Goal: Information Seeking & Learning: Learn about a topic

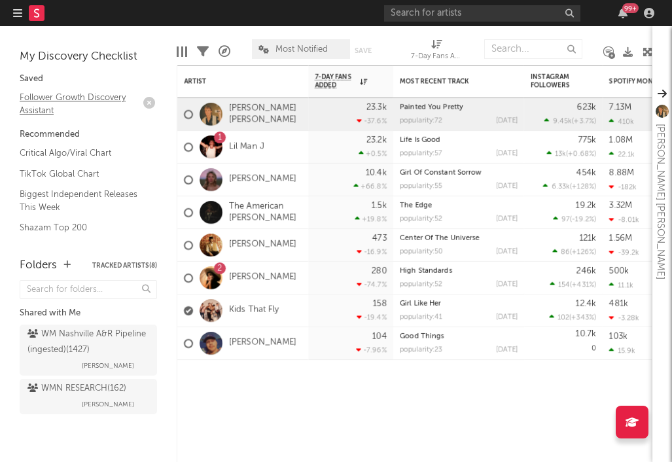
click at [47, 105] on link "Follower Growth Discovery Assistant" at bounding box center [82, 103] width 124 height 27
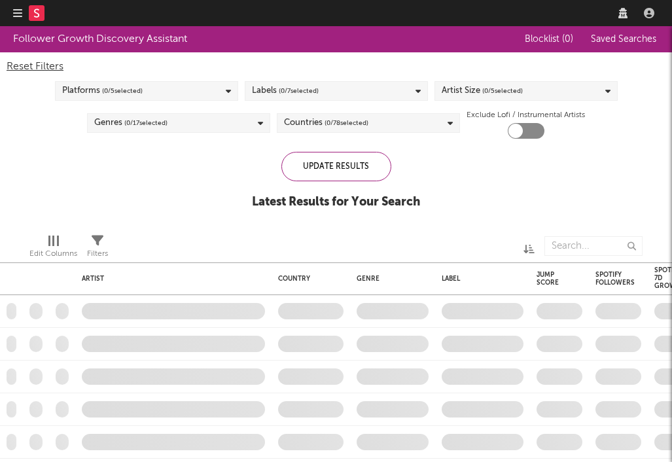
checkbox input "true"
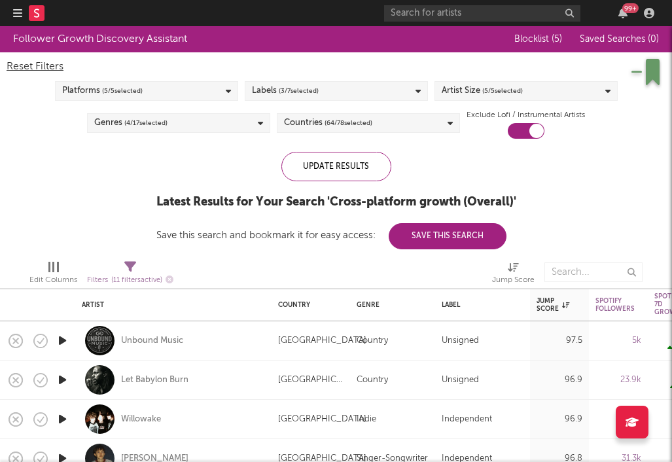
click at [202, 91] on div "Platforms ( 5 / 5 selected)" at bounding box center [146, 91] width 183 height 20
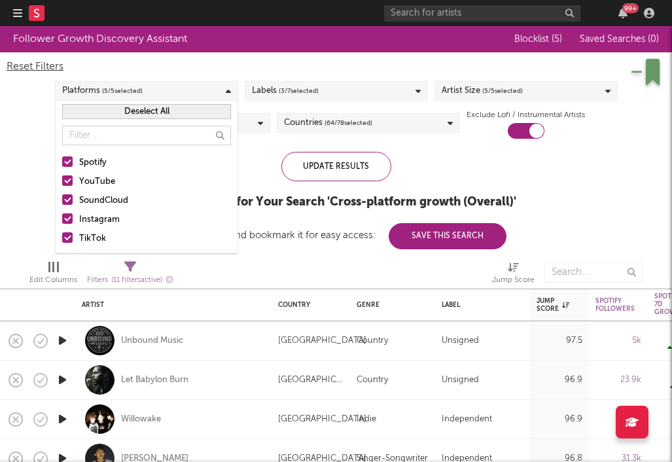
click at [261, 147] on div "Follower Growth Discovery Assistant Blocklist ( 5 ) Saved Searches ( 0 ) Reset …" at bounding box center [336, 137] width 672 height 223
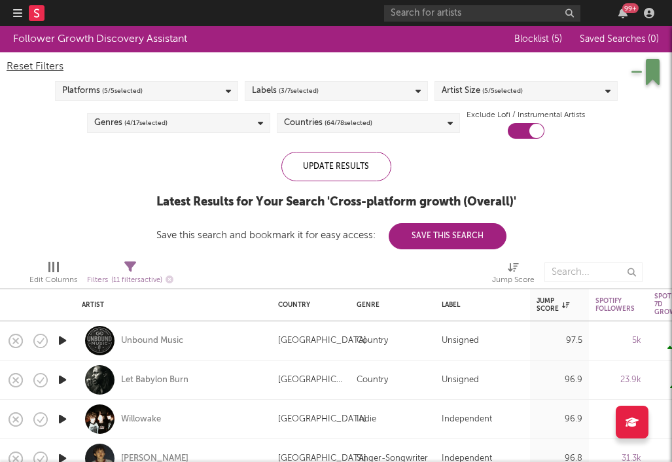
click at [329, 88] on div "Labels ( 3 / 7 selected)" at bounding box center [336, 91] width 183 height 20
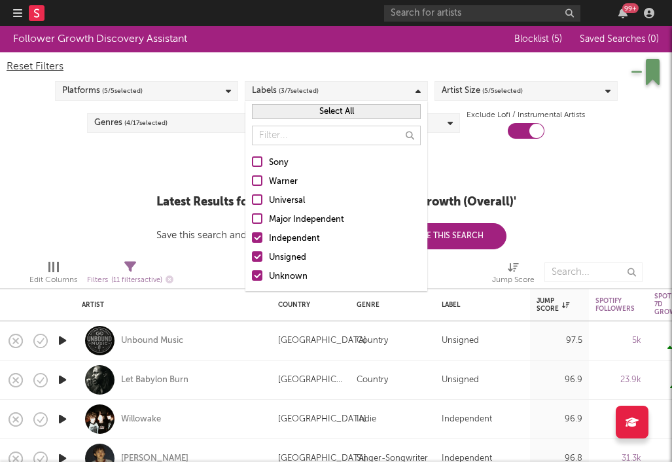
click at [525, 92] on div "Artist Size ( 5 / 5 selected)" at bounding box center [526, 91] width 183 height 20
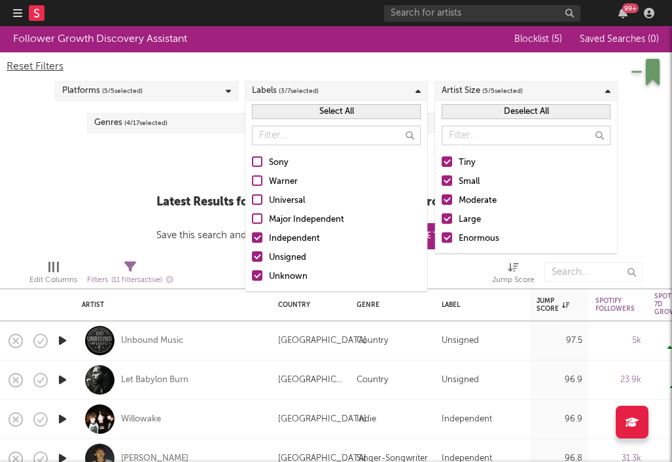
click at [446, 239] on div at bounding box center [447, 237] width 10 height 10
click at [442, 239] on input "Enormous" at bounding box center [442, 239] width 0 height 16
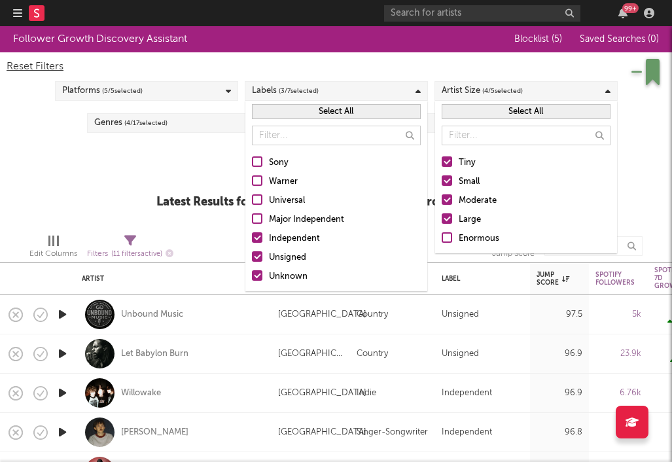
click at [448, 221] on div at bounding box center [447, 218] width 10 height 10
click at [442, 221] on input "Large" at bounding box center [442, 220] width 0 height 16
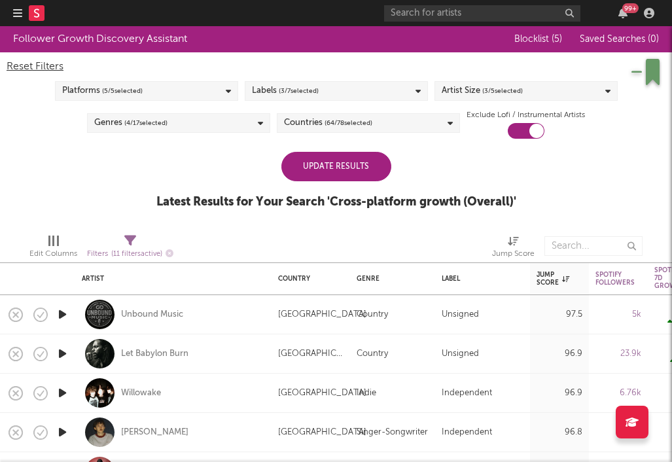
click at [94, 219] on div "Follower Growth Discovery Assistant Blocklist ( 5 ) Saved Searches ( 0 ) Reset …" at bounding box center [336, 124] width 672 height 197
click at [183, 126] on div "Genres ( 4 / 17 selected)" at bounding box center [178, 123] width 183 height 20
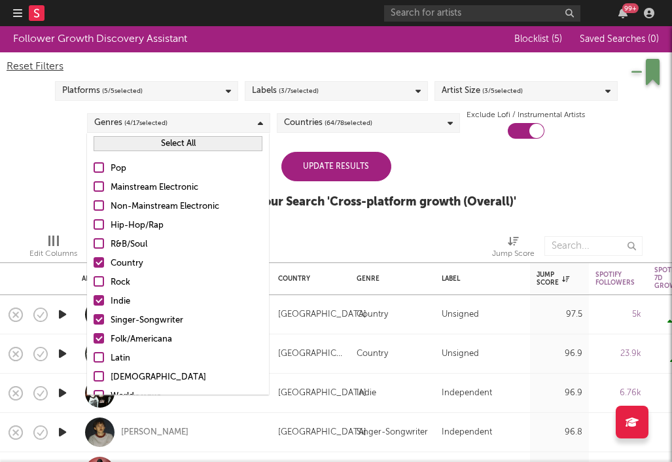
click at [99, 165] on div at bounding box center [99, 167] width 10 height 10
click at [94, 165] on input "Pop" at bounding box center [94, 169] width 0 height 16
click at [102, 278] on div at bounding box center [99, 281] width 10 height 10
click at [94, 278] on input "Rock" at bounding box center [94, 283] width 0 height 16
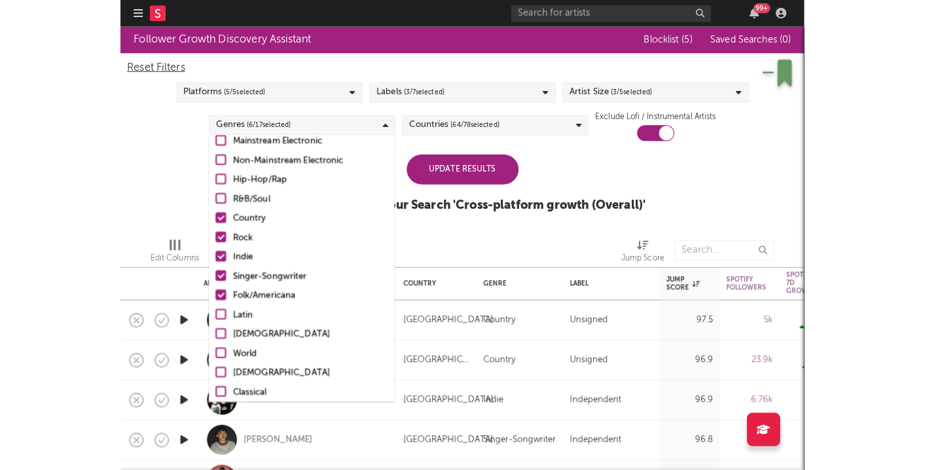
scroll to position [92, 0]
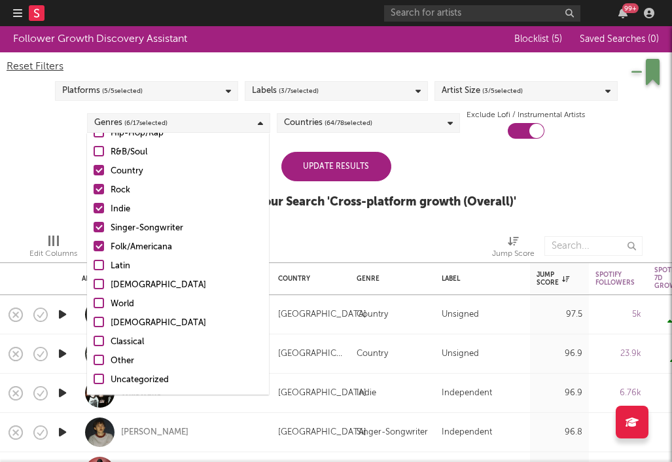
click at [473, 161] on div "Update Results Latest Results for Your Search ' Cross-platform growth (Overall)…" at bounding box center [336, 187] width 360 height 71
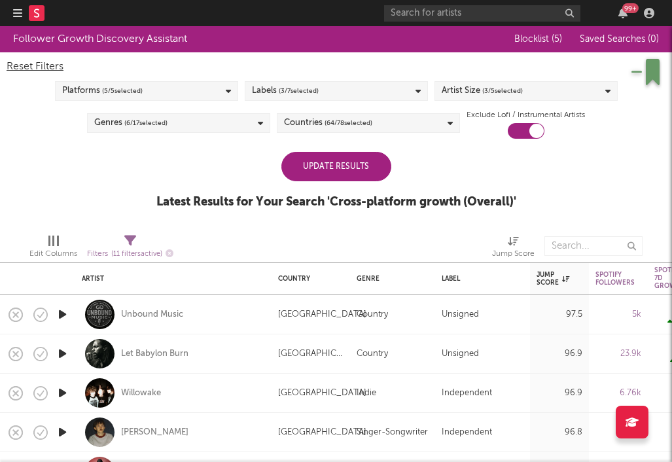
click at [397, 124] on div "Countries ( 64 / 78 selected)" at bounding box center [368, 123] width 183 height 20
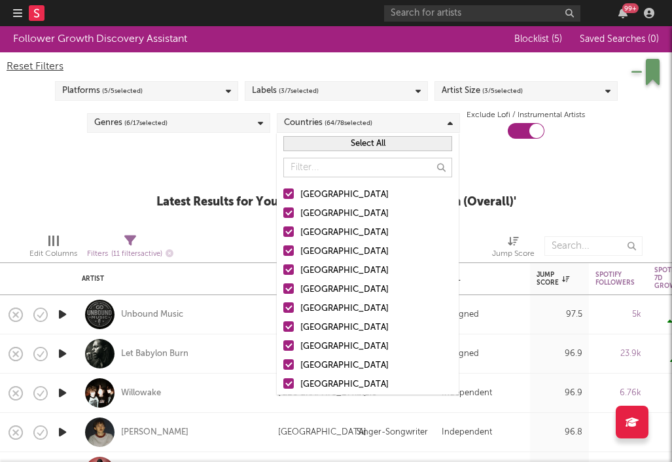
click at [535, 171] on div "Follower Growth Discovery Assistant Blocklist ( 5 ) Saved Searches ( 0 ) Reset …" at bounding box center [336, 124] width 672 height 197
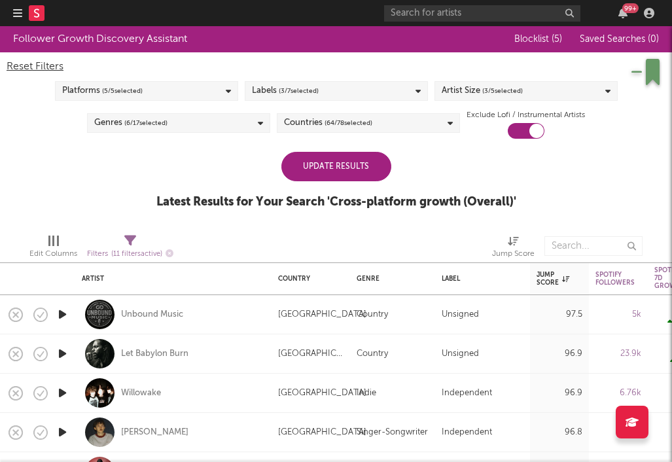
click at [316, 168] on div "Update Results" at bounding box center [336, 166] width 110 height 29
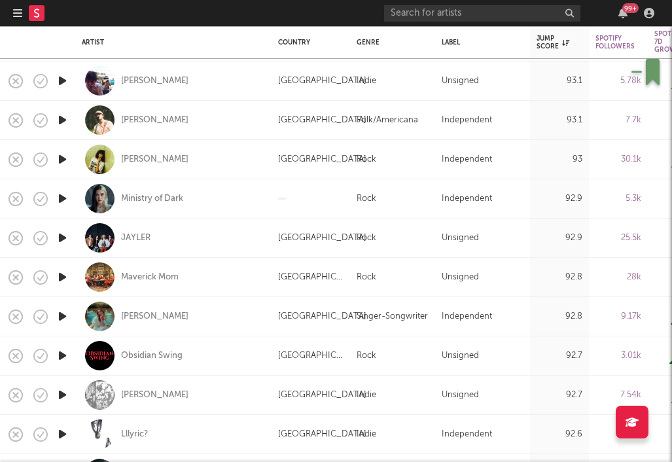
click at [60, 236] on icon "button" at bounding box center [63, 238] width 14 height 16
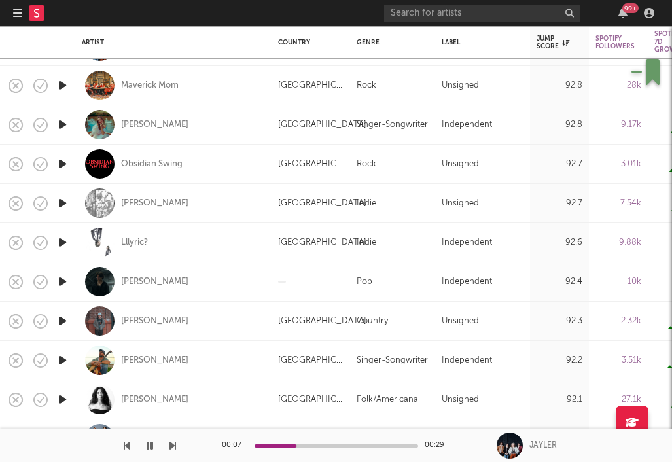
click at [61, 317] on icon "button" at bounding box center [63, 321] width 14 height 16
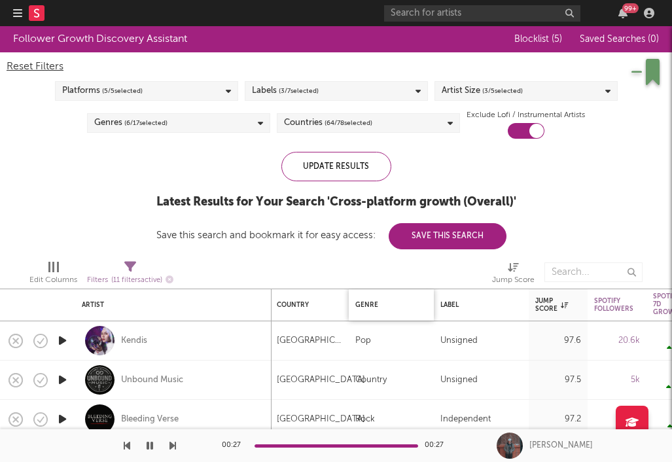
click at [370, 301] on div "Genre" at bounding box center [387, 305] width 65 height 8
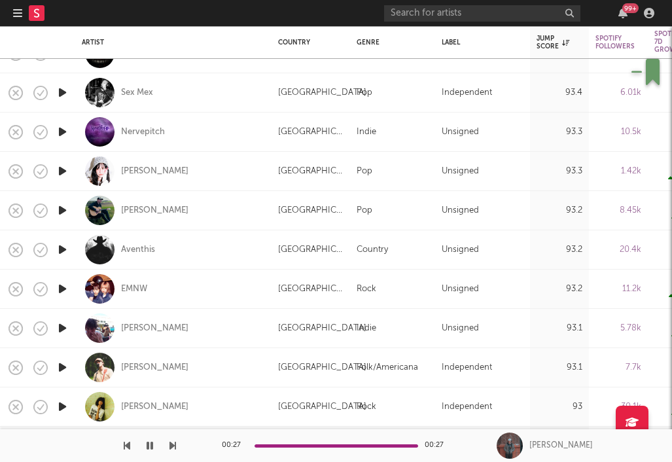
click at [60, 251] on icon "button" at bounding box center [63, 250] width 14 height 16
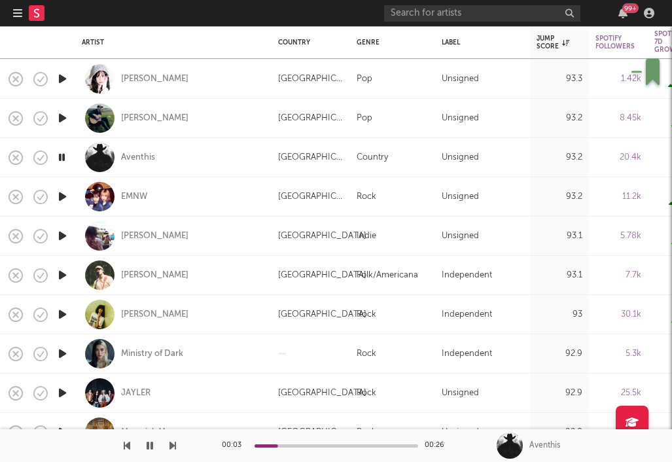
click at [152, 446] on icon "button" at bounding box center [150, 446] width 7 height 10
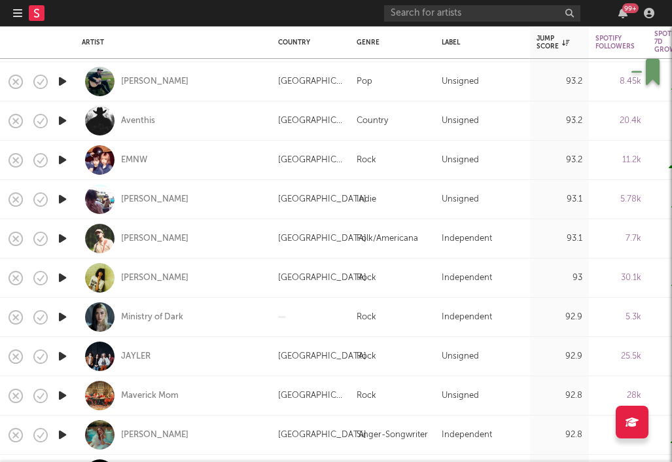
click at [60, 237] on icon "button" at bounding box center [63, 238] width 14 height 16
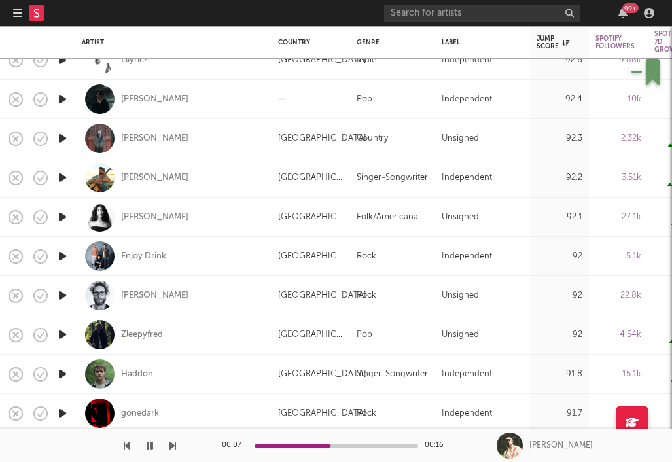
click at [148, 441] on icon "button" at bounding box center [150, 446] width 7 height 10
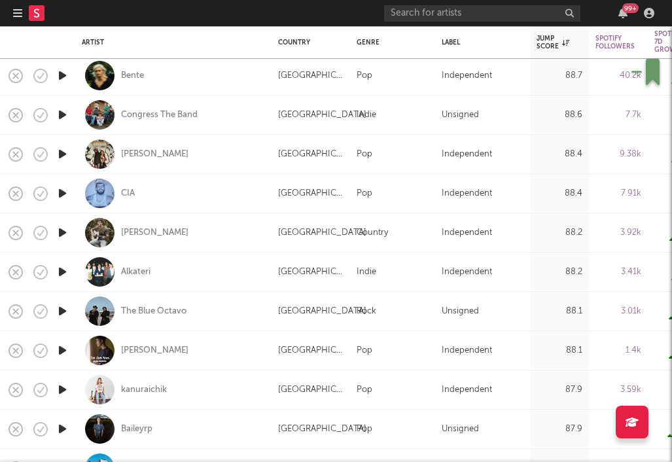
click at [64, 310] on icon "button" at bounding box center [63, 311] width 14 height 16
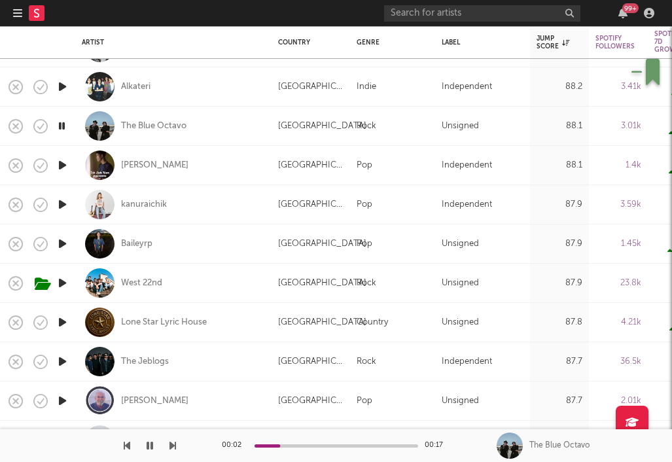
click at [149, 446] on icon "button" at bounding box center [150, 446] width 7 height 10
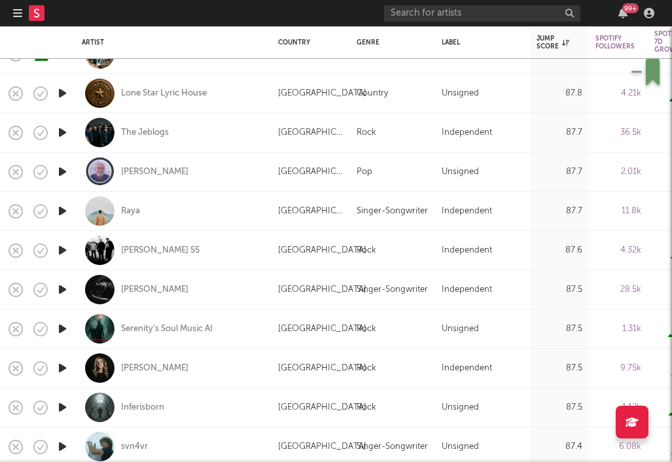
click at [64, 204] on icon "button" at bounding box center [63, 211] width 14 height 16
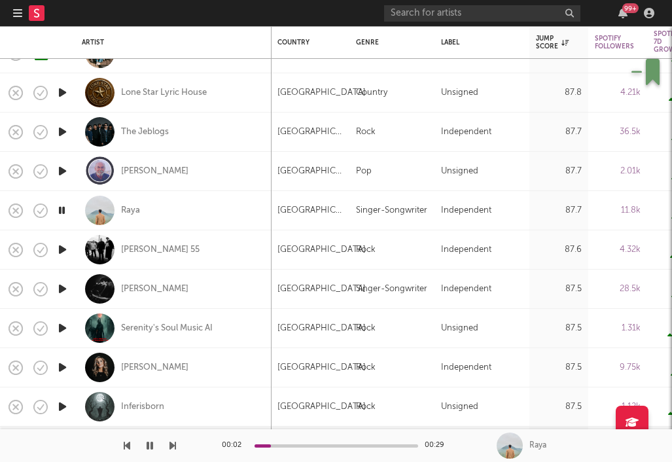
click at [149, 444] on icon "button" at bounding box center [150, 446] width 7 height 10
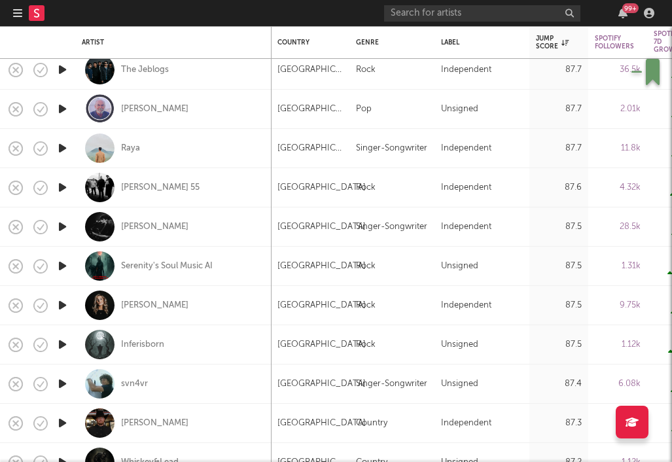
click at [62, 306] on icon "button" at bounding box center [63, 305] width 14 height 16
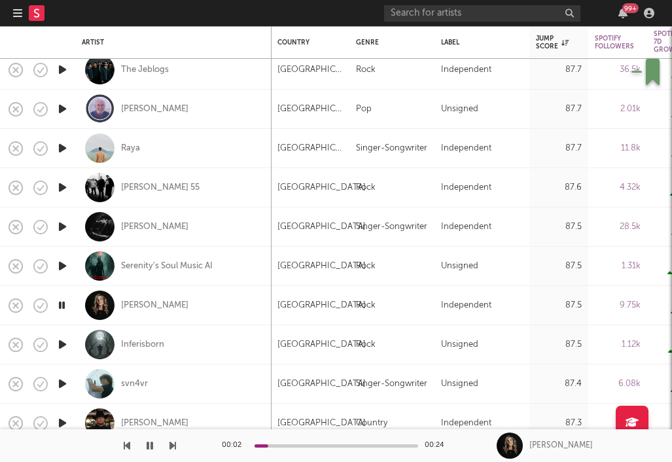
click at [62, 225] on icon "button" at bounding box center [63, 227] width 14 height 16
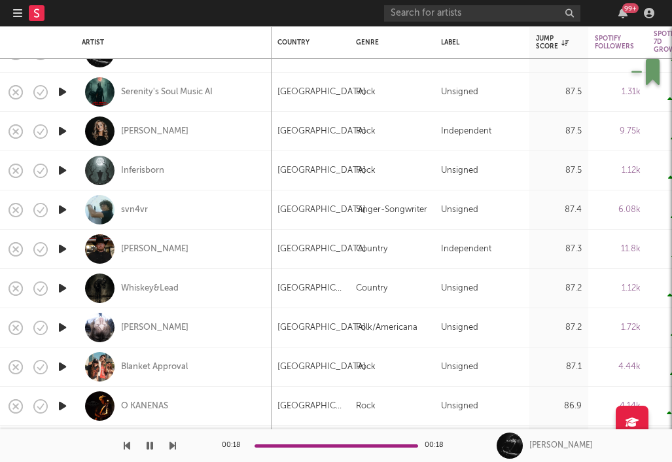
click at [58, 202] on icon "button" at bounding box center [63, 210] width 14 height 16
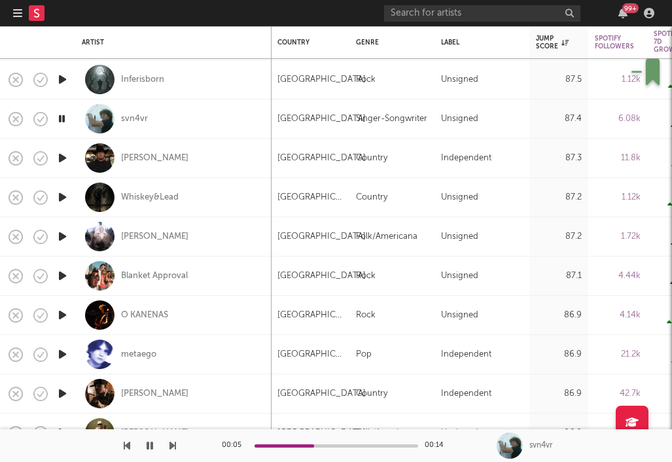
click at [63, 234] on icon "button" at bounding box center [63, 236] width 14 height 16
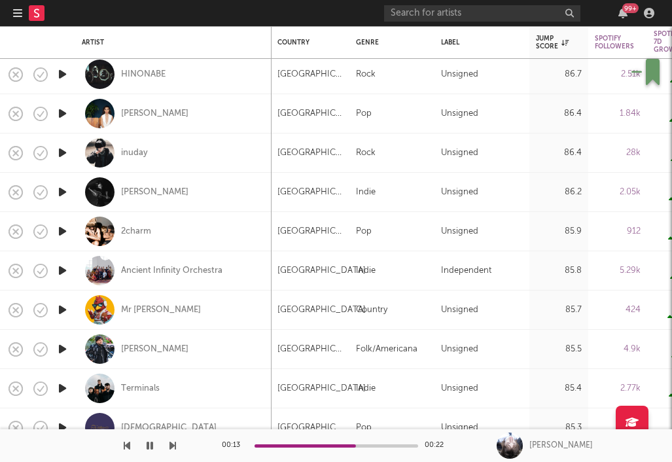
click at [65, 191] on icon "button" at bounding box center [63, 192] width 14 height 16
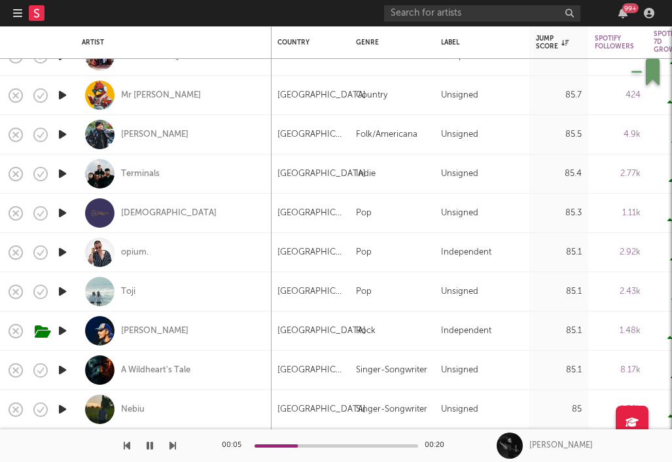
click at [67, 331] on icon "button" at bounding box center [63, 331] width 14 height 16
click at [63, 333] on icon "button" at bounding box center [62, 331] width 12 height 16
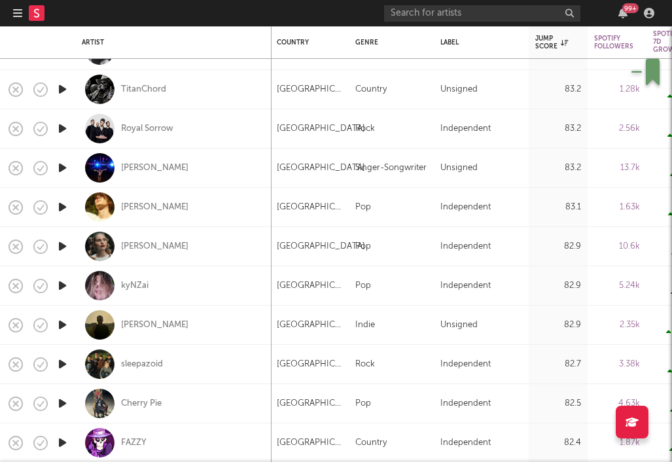
click at [65, 365] on icon "button" at bounding box center [63, 364] width 14 height 16
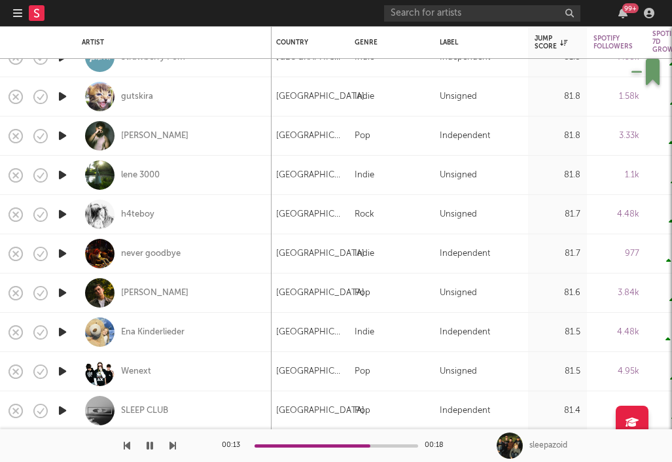
click at [60, 289] on icon "button" at bounding box center [63, 293] width 14 height 16
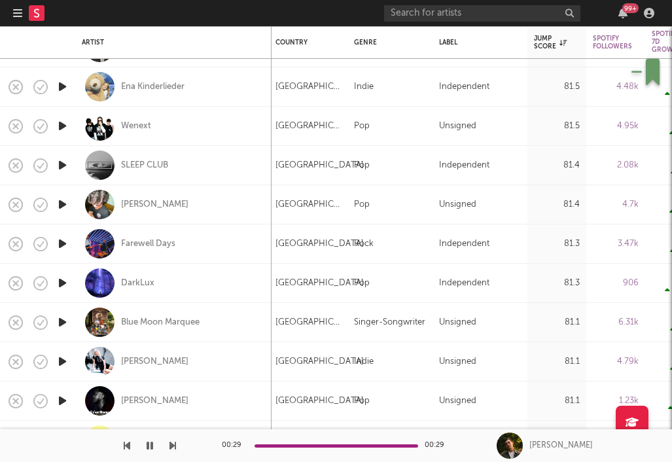
click at [64, 242] on icon "button" at bounding box center [63, 244] width 14 height 16
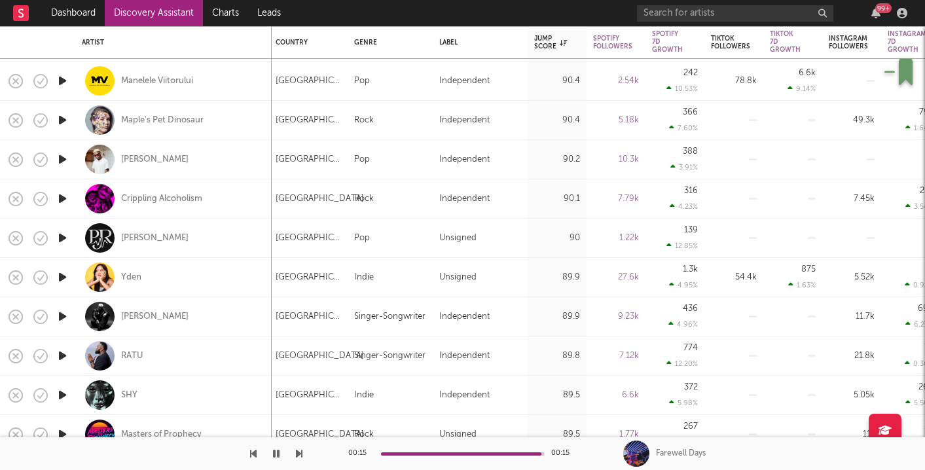
click at [60, 276] on icon "button" at bounding box center [63, 277] width 14 height 16
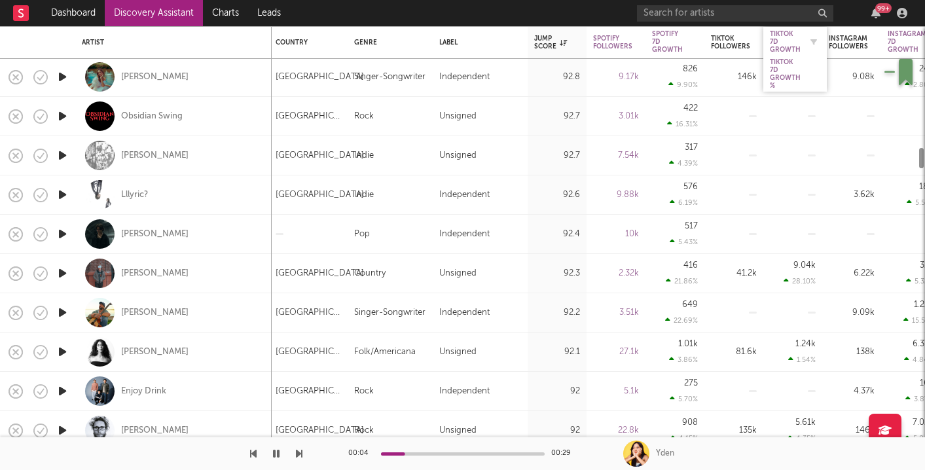
click at [672, 43] on div "Tiktok 7D Growth" at bounding box center [785, 42] width 31 height 24
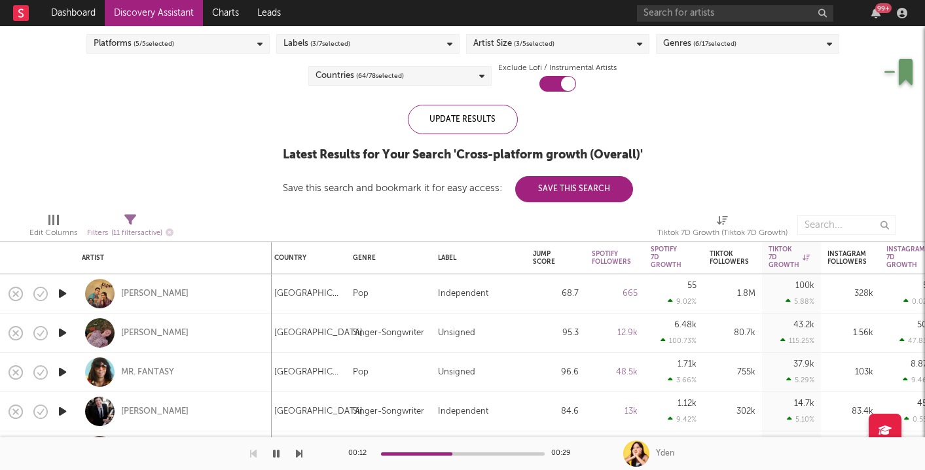
click at [61, 332] on icon "button" at bounding box center [63, 333] width 14 height 16
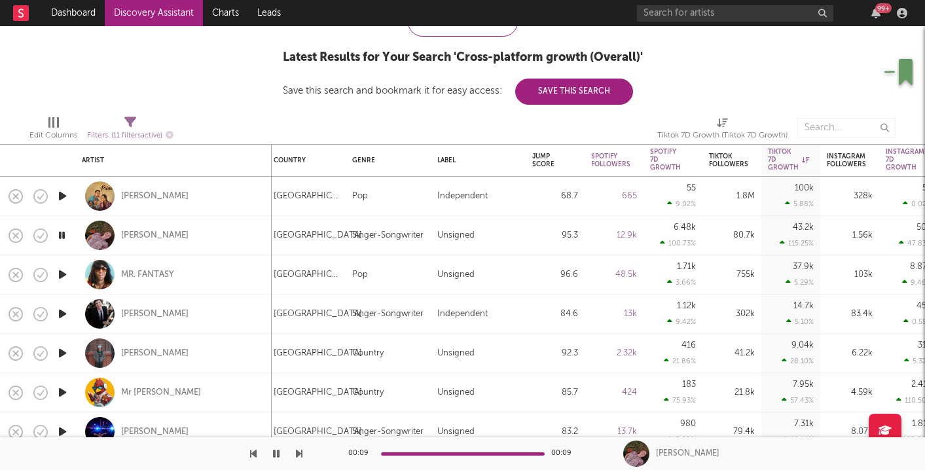
click at [65, 310] on icon "button" at bounding box center [63, 314] width 14 height 16
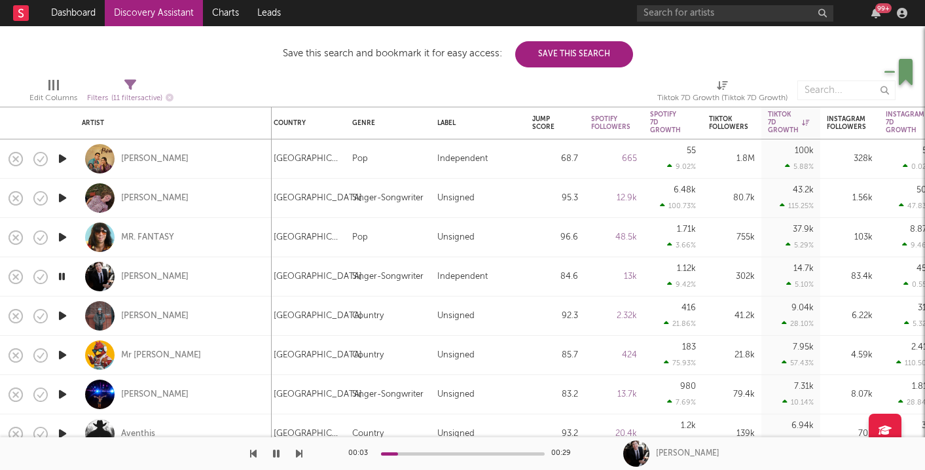
click at [62, 272] on icon "button" at bounding box center [62, 276] width 12 height 16
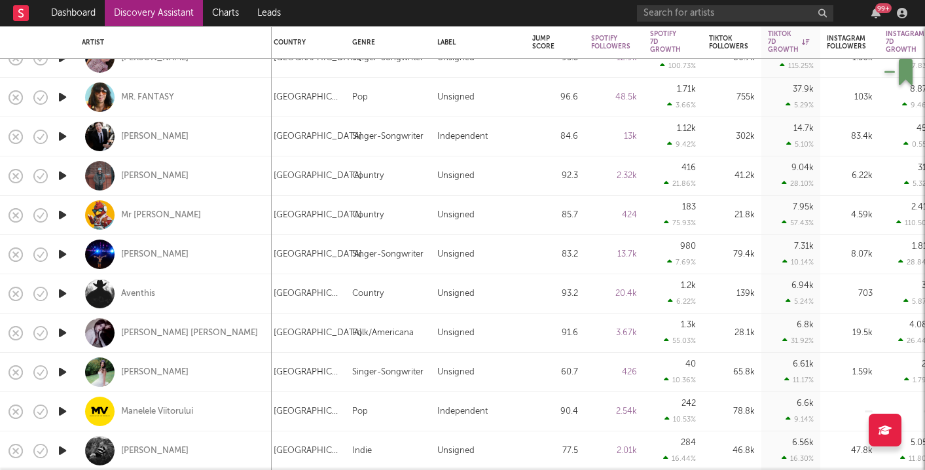
click at [62, 333] on icon "button" at bounding box center [63, 333] width 14 height 16
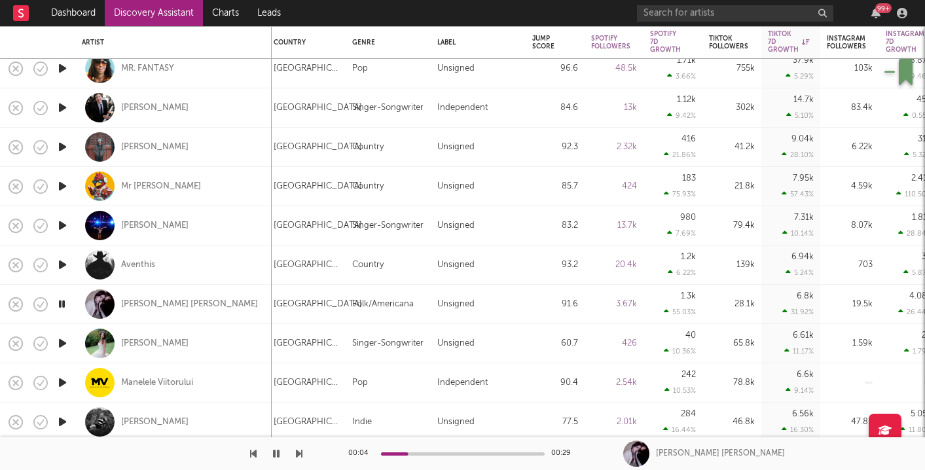
click at [67, 340] on icon "button" at bounding box center [63, 343] width 14 height 16
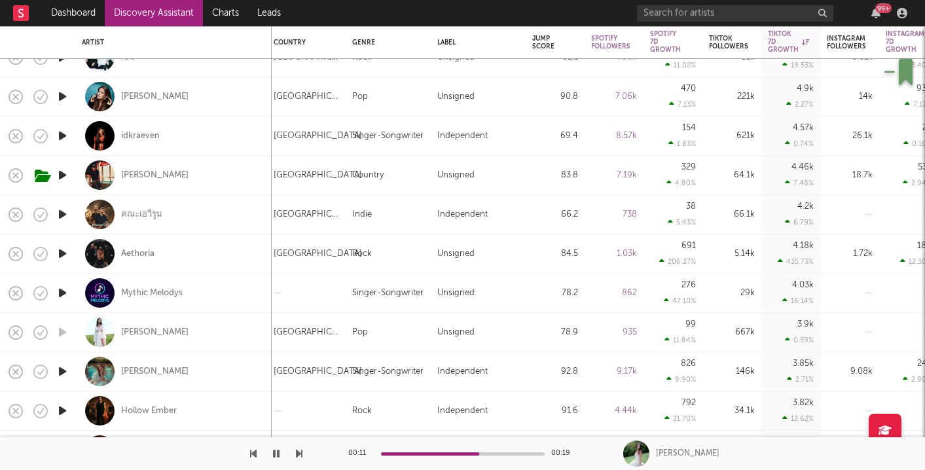
click at [62, 369] on icon "button" at bounding box center [63, 371] width 14 height 16
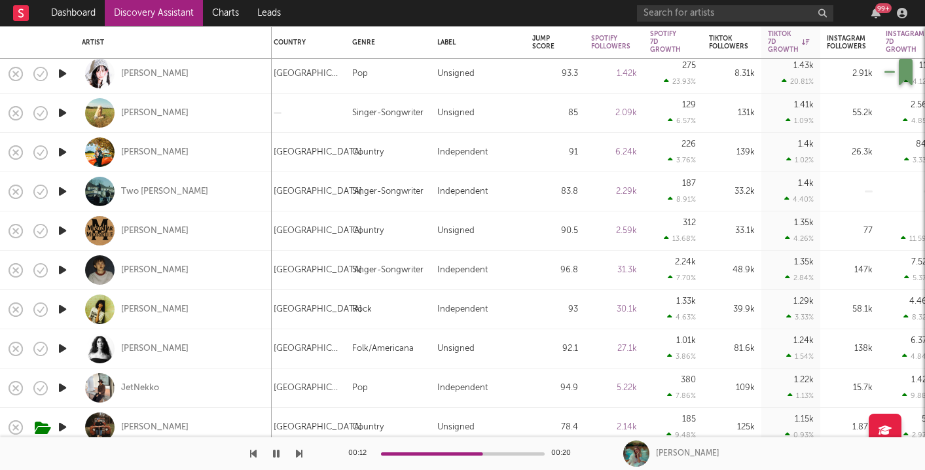
click at [280, 451] on button "button" at bounding box center [276, 453] width 13 height 33
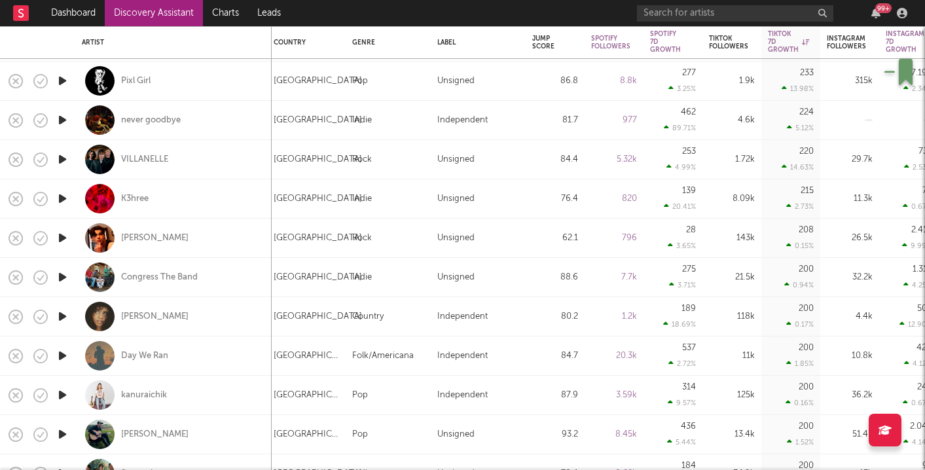
click at [65, 359] on icon "button" at bounding box center [63, 356] width 14 height 16
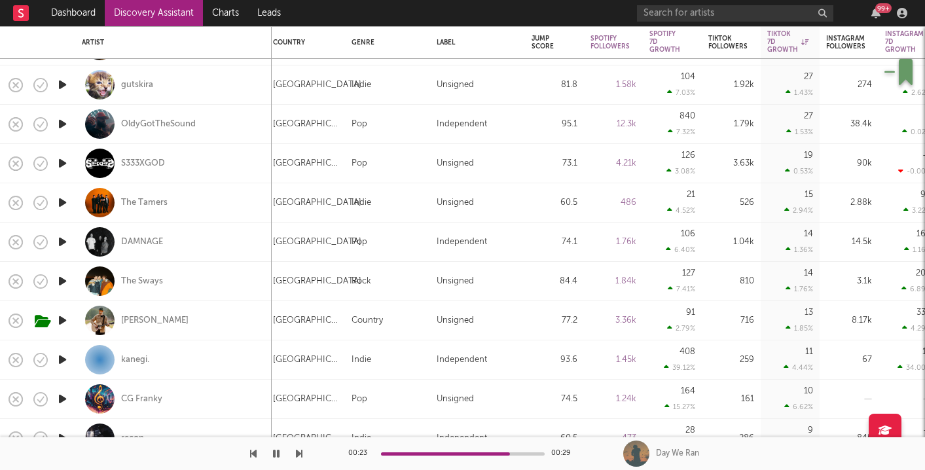
click at [59, 283] on icon "button" at bounding box center [63, 281] width 14 height 16
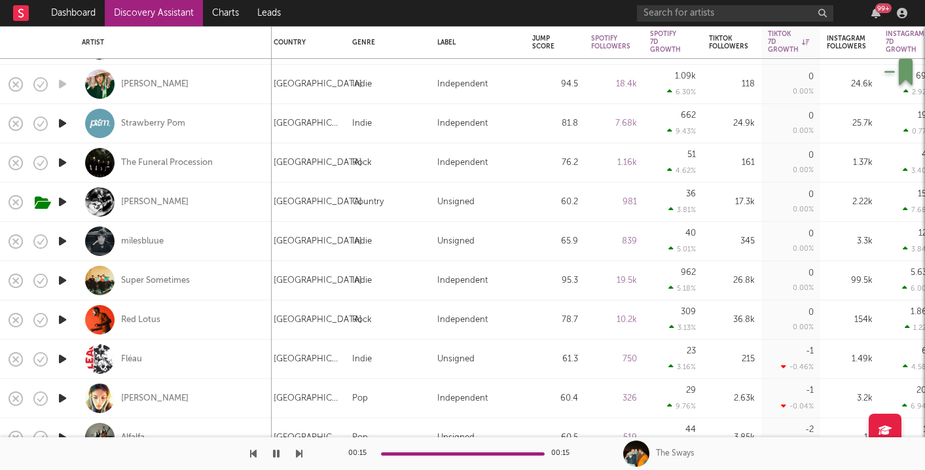
click at [67, 239] on icon "button" at bounding box center [63, 241] width 14 height 16
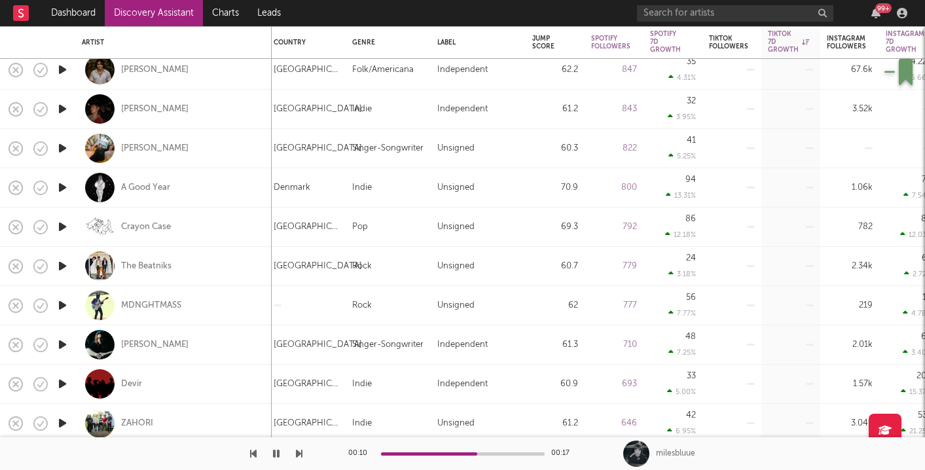
click at [272, 455] on button "button" at bounding box center [276, 453] width 13 height 33
